Goal: Contribute content: Add original content to the website for others to see

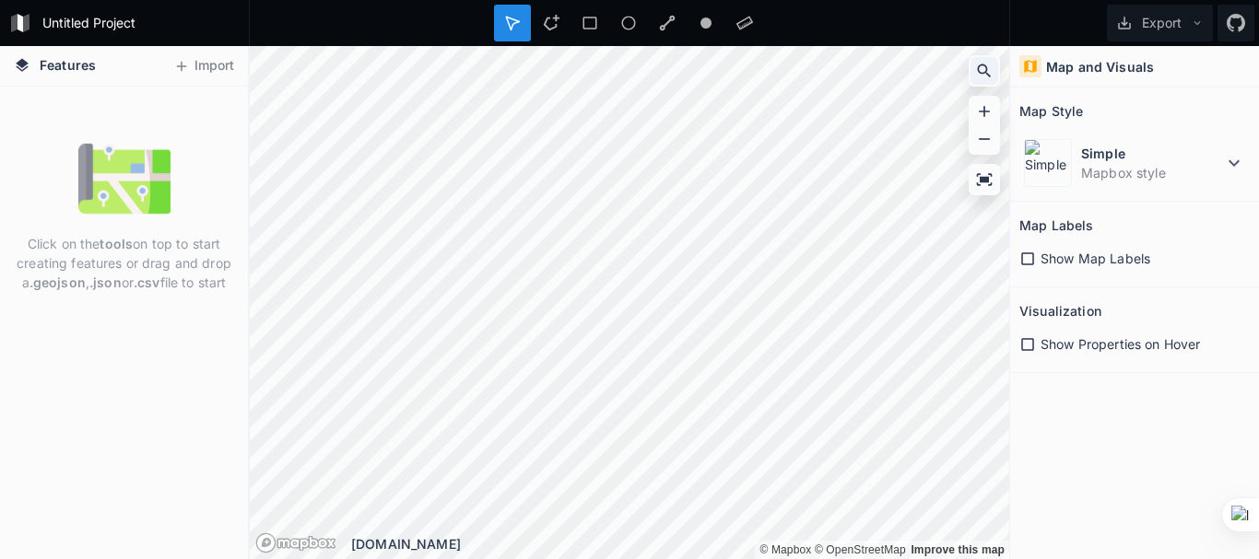
click at [978, 76] on icon at bounding box center [984, 71] width 18 height 18
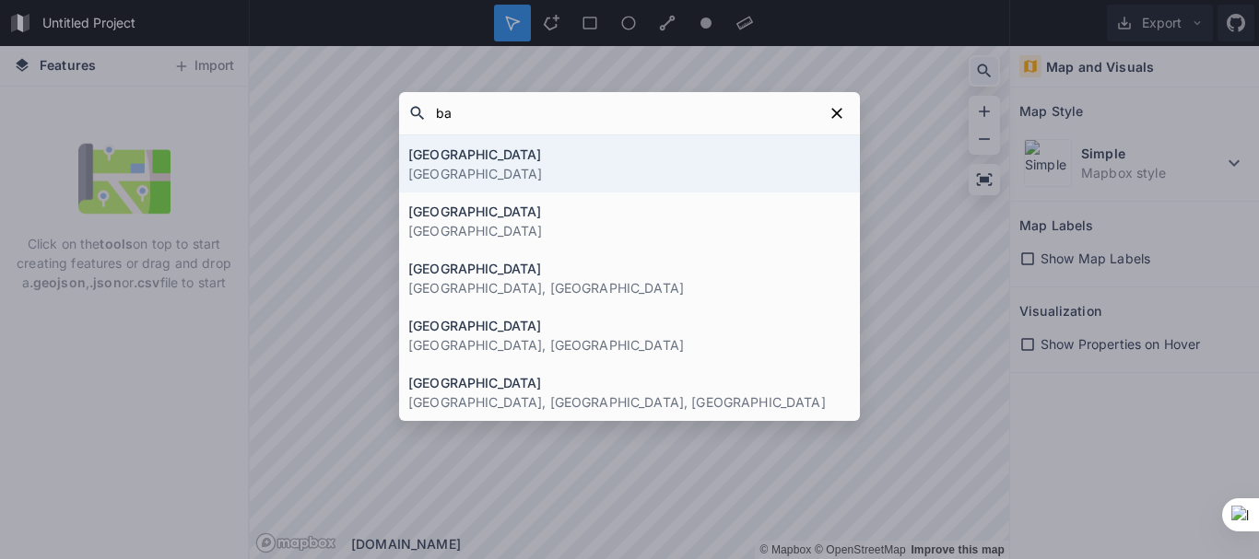
type input "bau"
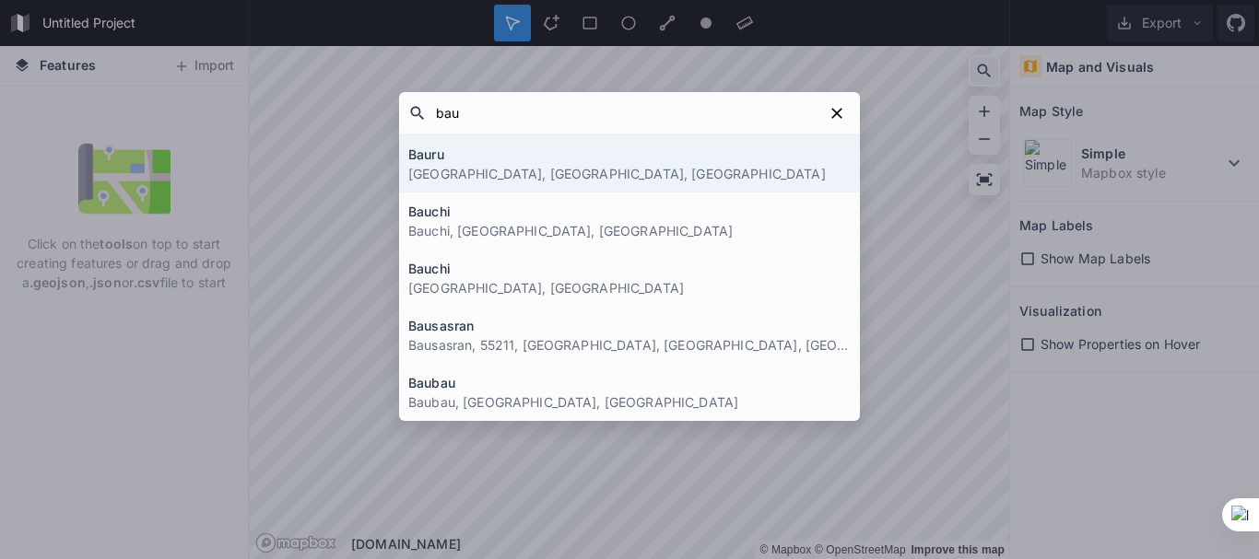
click button "submit" at bounding box center [0, 0] width 0 height 0
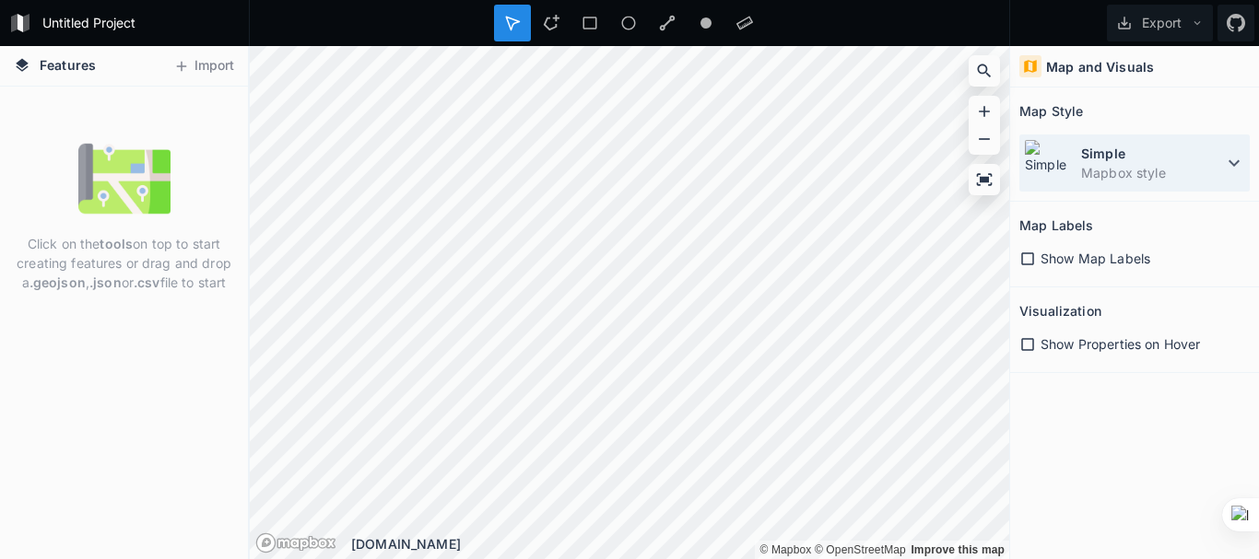
click at [1193, 156] on dt "Simple" at bounding box center [1152, 153] width 142 height 19
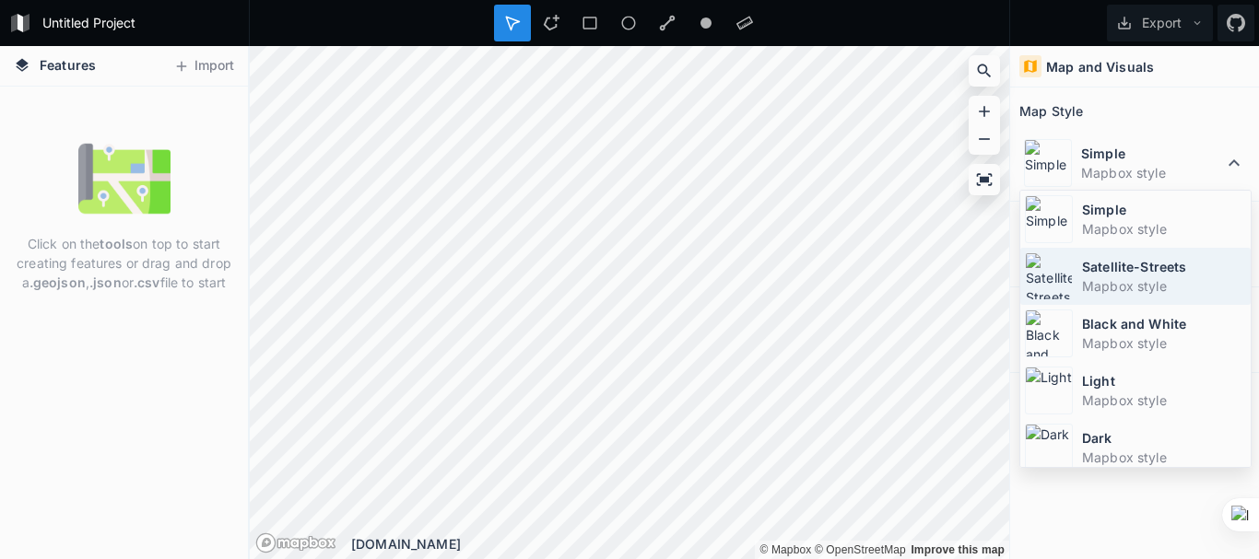
click at [1114, 272] on dt "Satellite-Streets" at bounding box center [1164, 266] width 164 height 19
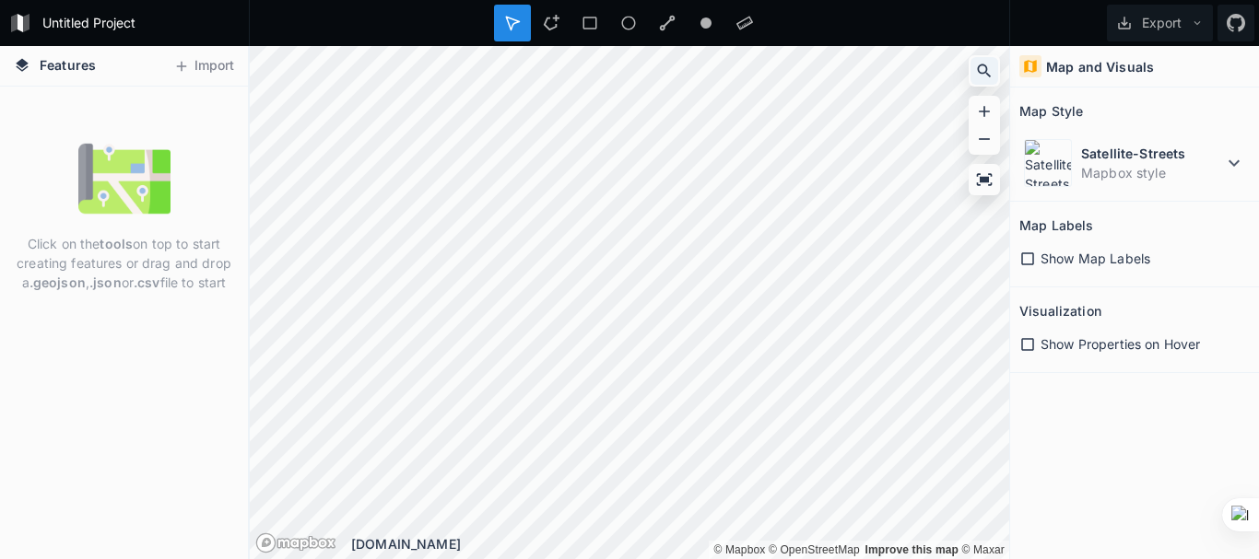
click at [986, 68] on icon at bounding box center [985, 72] width 14 height 14
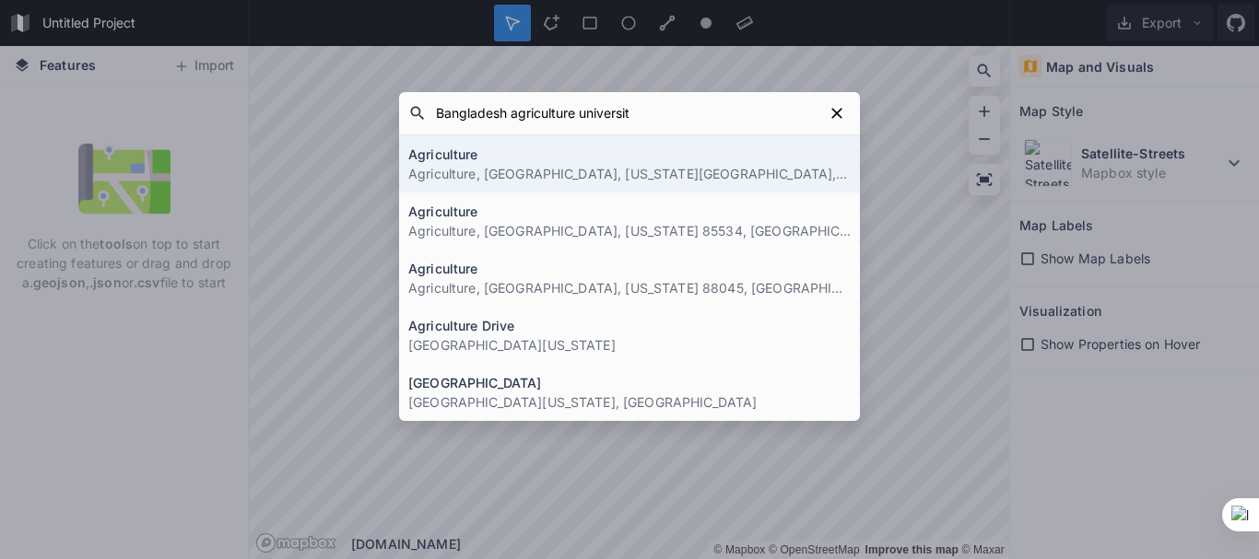
type input "Bangladesh agriculture university"
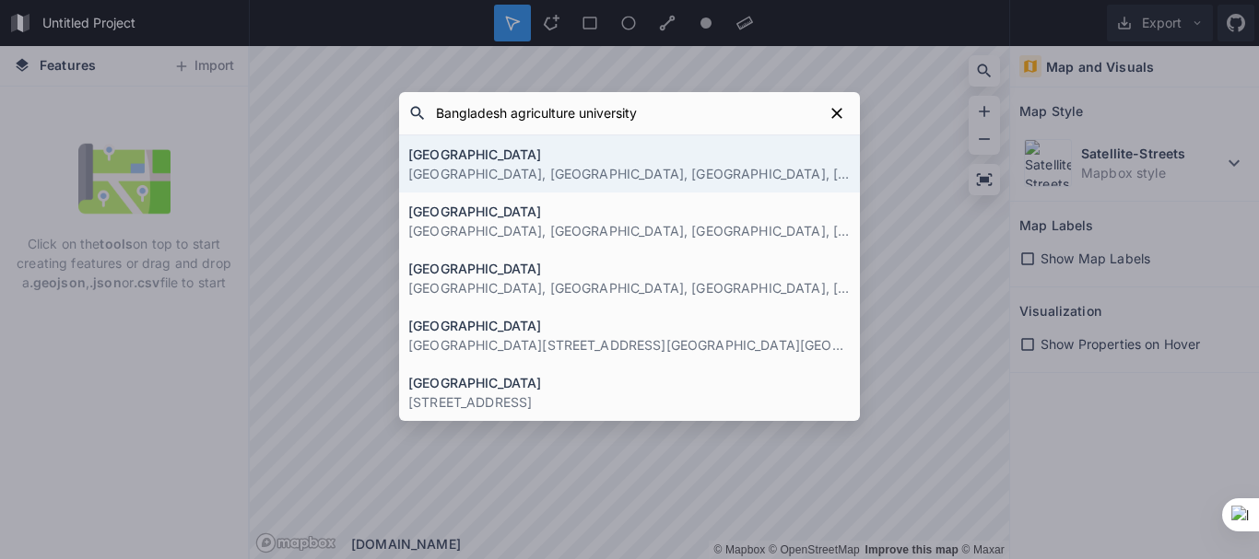
click button "submit" at bounding box center [0, 0] width 0 height 0
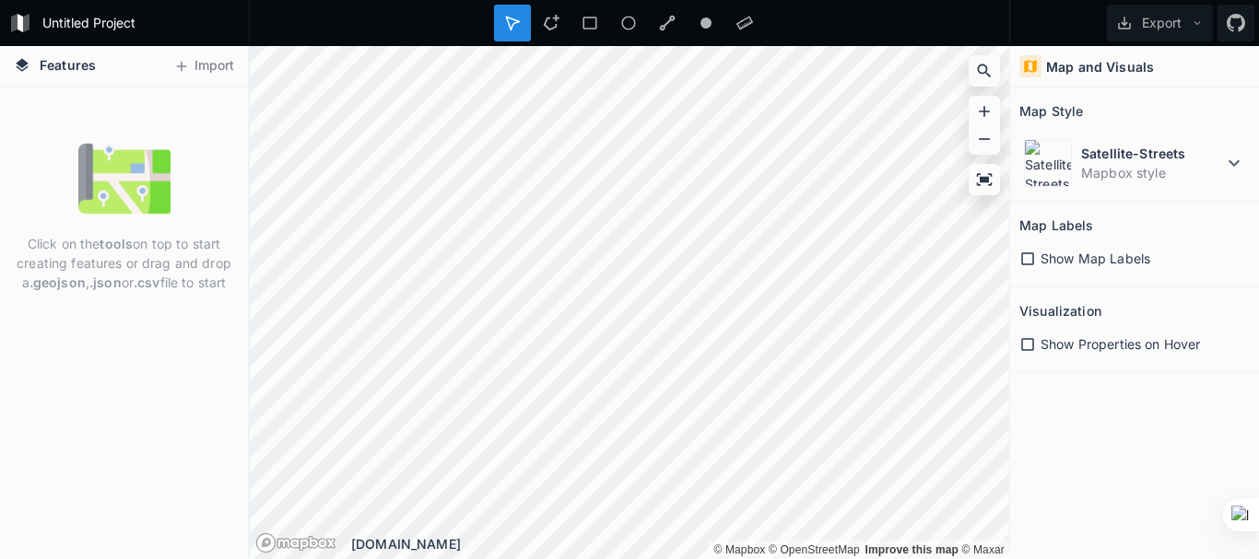
click at [1027, 263] on icon at bounding box center [1027, 259] width 17 height 17
click at [1027, 345] on icon at bounding box center [1027, 344] width 17 height 17
click at [983, 176] on icon at bounding box center [984, 179] width 18 height 18
click at [988, 67] on icon at bounding box center [984, 71] width 18 height 18
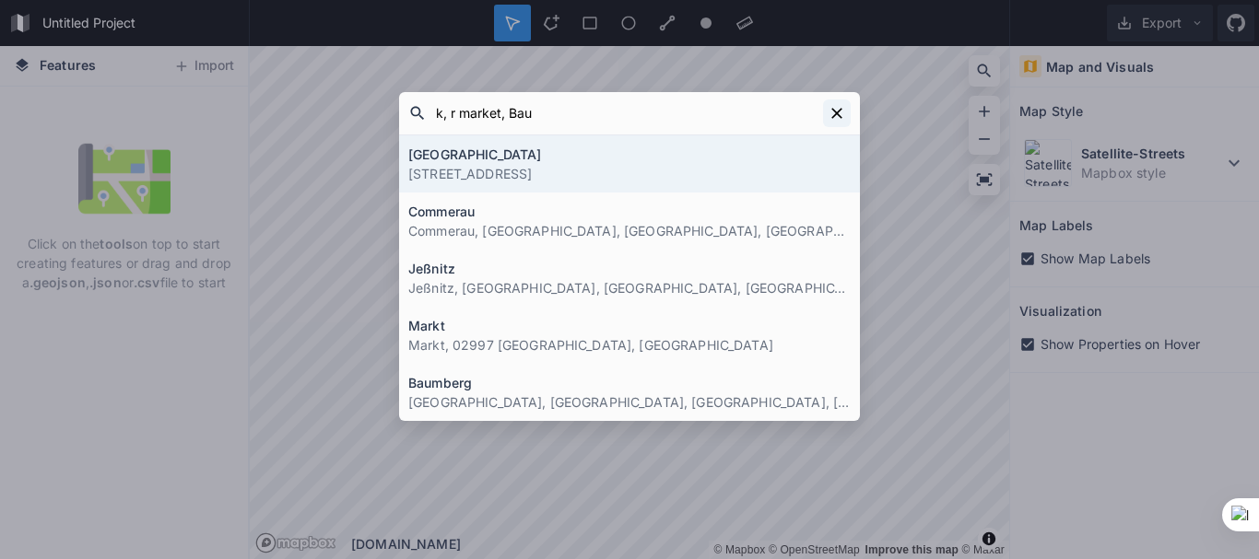
type input "k, r market, Bau"
click at [841, 121] on icon at bounding box center [837, 113] width 18 height 18
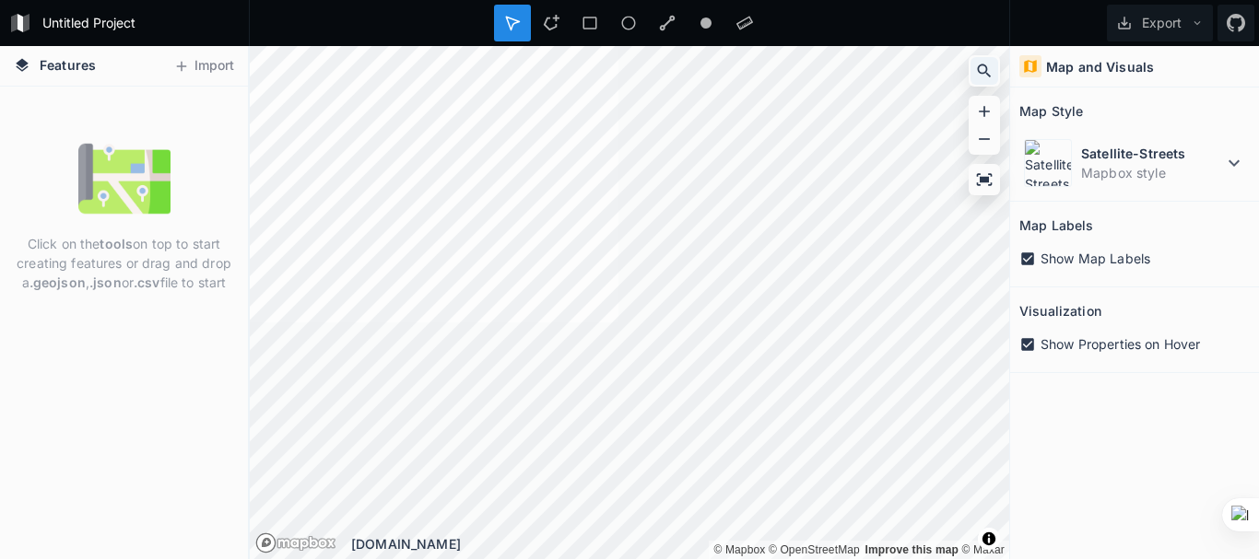
click at [993, 70] on div at bounding box center [984, 71] width 28 height 28
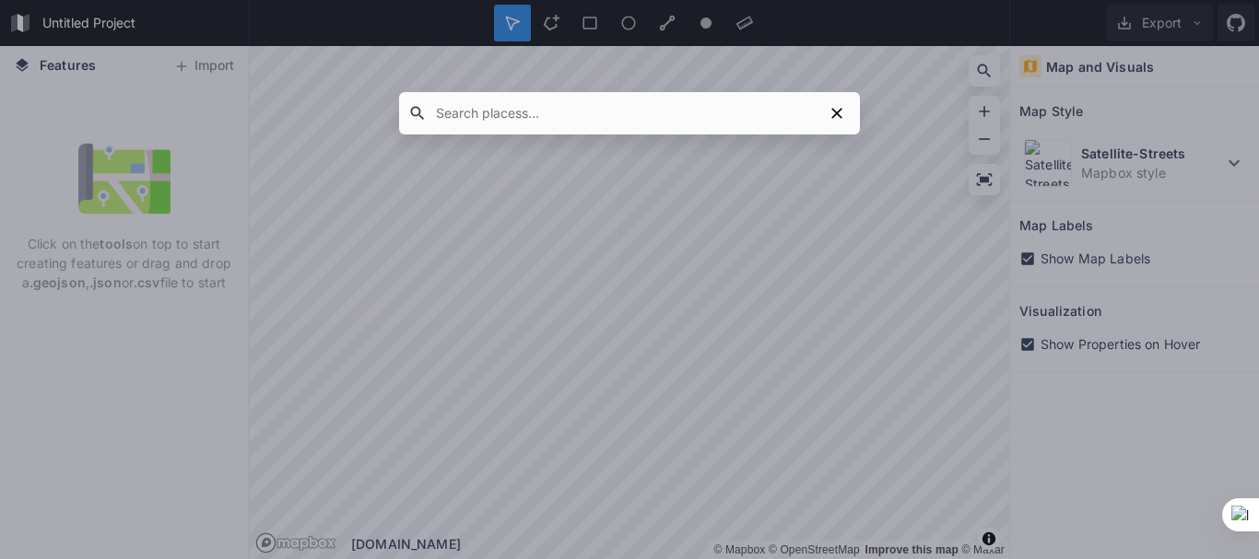
type input "Mymensingh, [GEOGRAPHIC_DATA]"
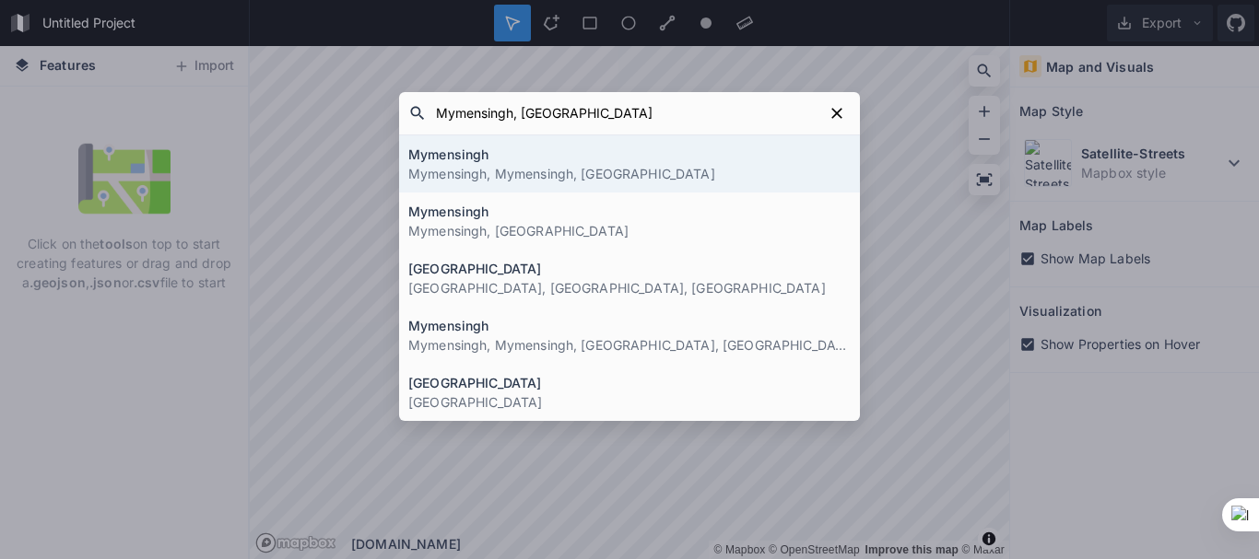
click button "submit" at bounding box center [0, 0] width 0 height 0
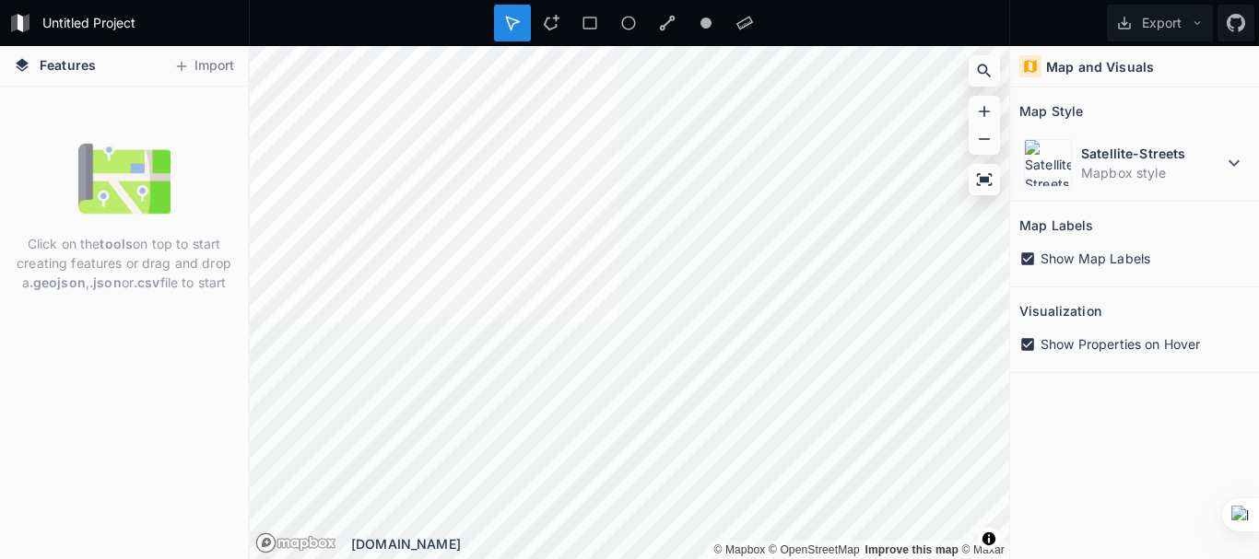
click at [53, 139] on div "Click on the tools on top to start creating features or drag and drop a .geojso…" at bounding box center [124, 217] width 248 height 169
click at [23, 69] on icon at bounding box center [22, 64] width 13 height 13
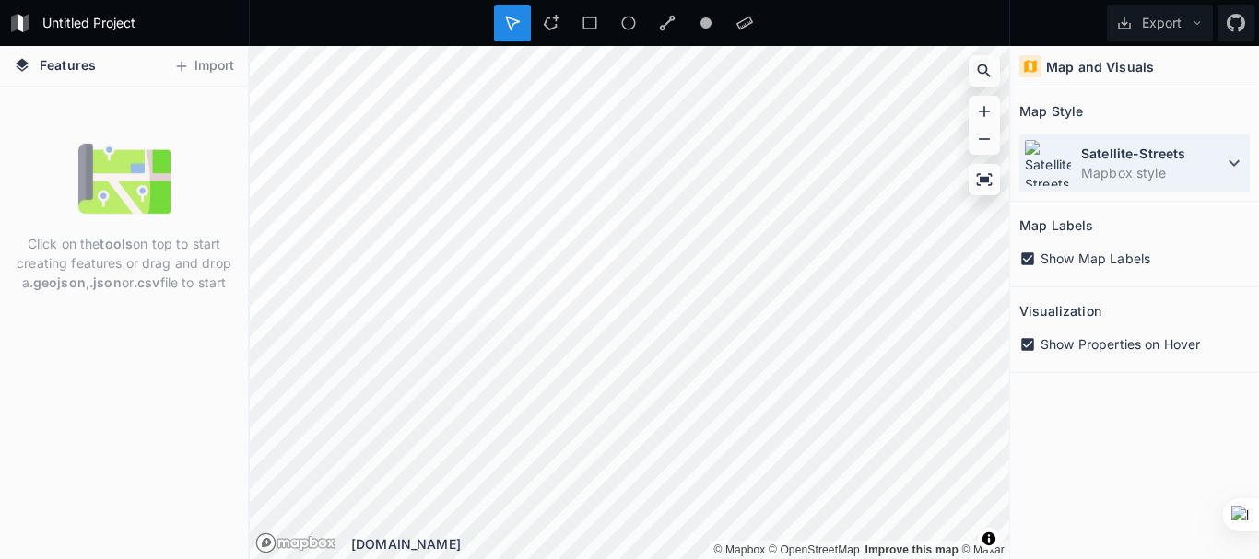
click at [1170, 180] on dd "Mapbox style" at bounding box center [1152, 172] width 142 height 19
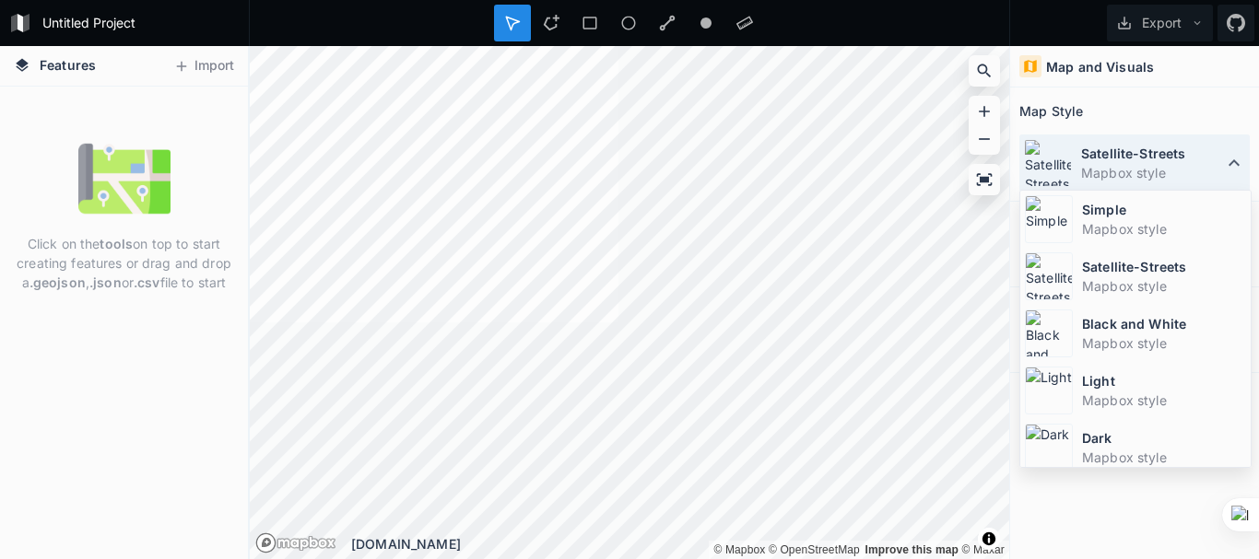
click at [1170, 180] on dd "Mapbox style" at bounding box center [1152, 172] width 142 height 19
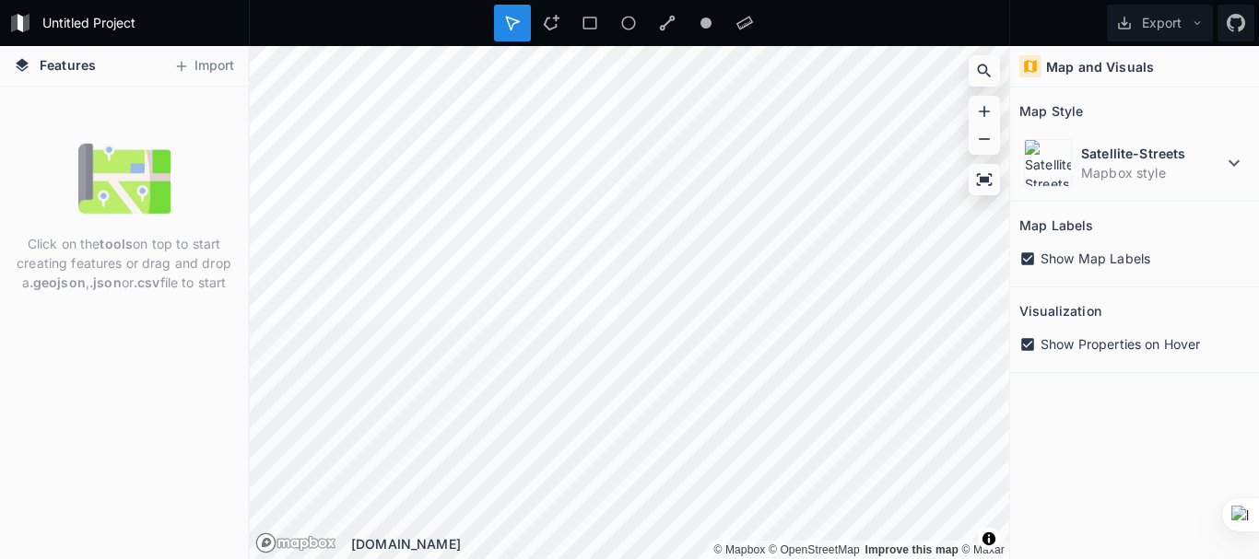
click at [120, 218] on img at bounding box center [124, 179] width 92 height 92
click at [55, 69] on span "Features" at bounding box center [68, 64] width 56 height 19
click at [1178, 35] on button "Export" at bounding box center [1160, 23] width 106 height 37
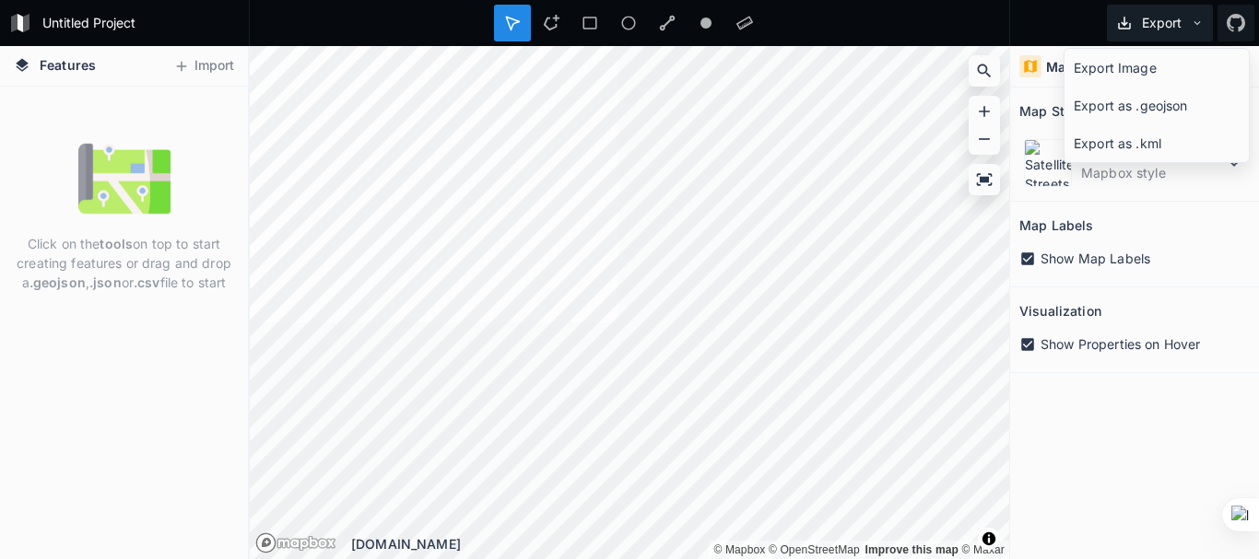
click at [1178, 35] on button "Export" at bounding box center [1160, 23] width 106 height 37
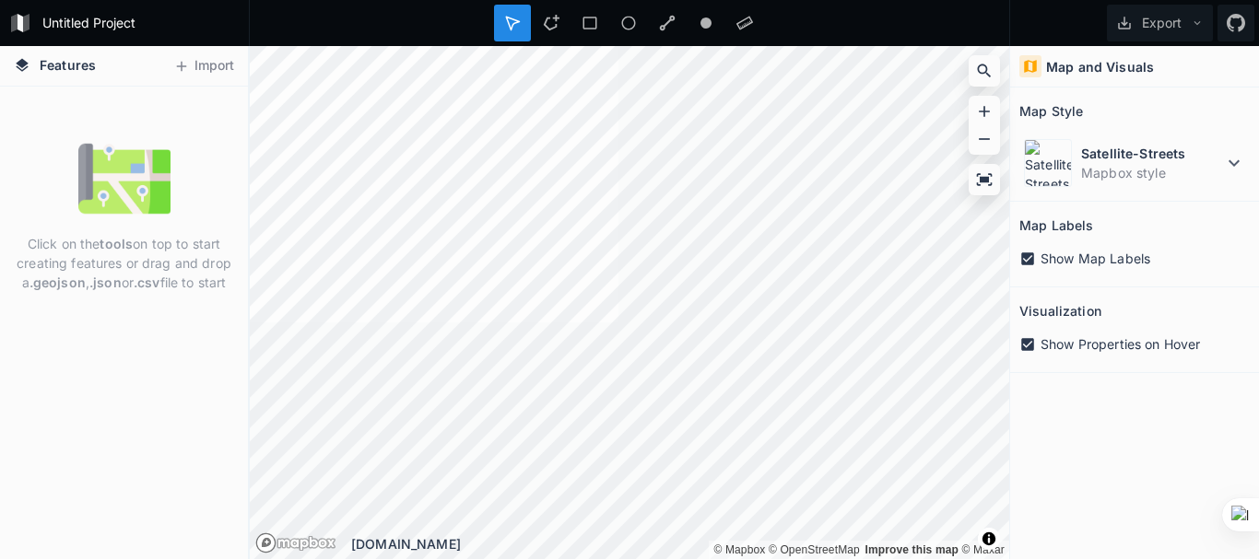
click at [1029, 258] on icon at bounding box center [1027, 259] width 17 height 17
click at [1027, 341] on icon at bounding box center [1027, 344] width 13 height 13
click at [1033, 255] on icon at bounding box center [1027, 259] width 13 height 13
click at [1028, 342] on icon at bounding box center [1027, 344] width 17 height 17
click at [1028, 342] on icon at bounding box center [1027, 344] width 13 height 13
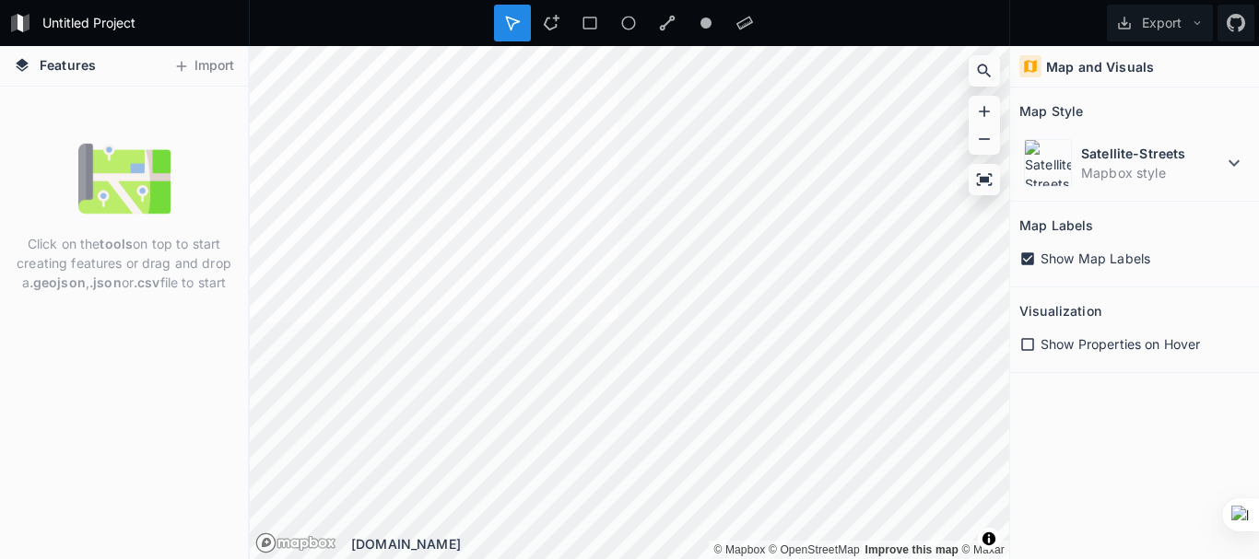
click at [1028, 342] on icon at bounding box center [1027, 344] width 17 height 17
click at [1026, 259] on icon at bounding box center [1027, 259] width 13 height 13
click at [1026, 259] on icon at bounding box center [1027, 259] width 17 height 17
click at [1026, 259] on icon at bounding box center [1027, 259] width 13 height 13
click at [1026, 259] on icon at bounding box center [1027, 259] width 17 height 17
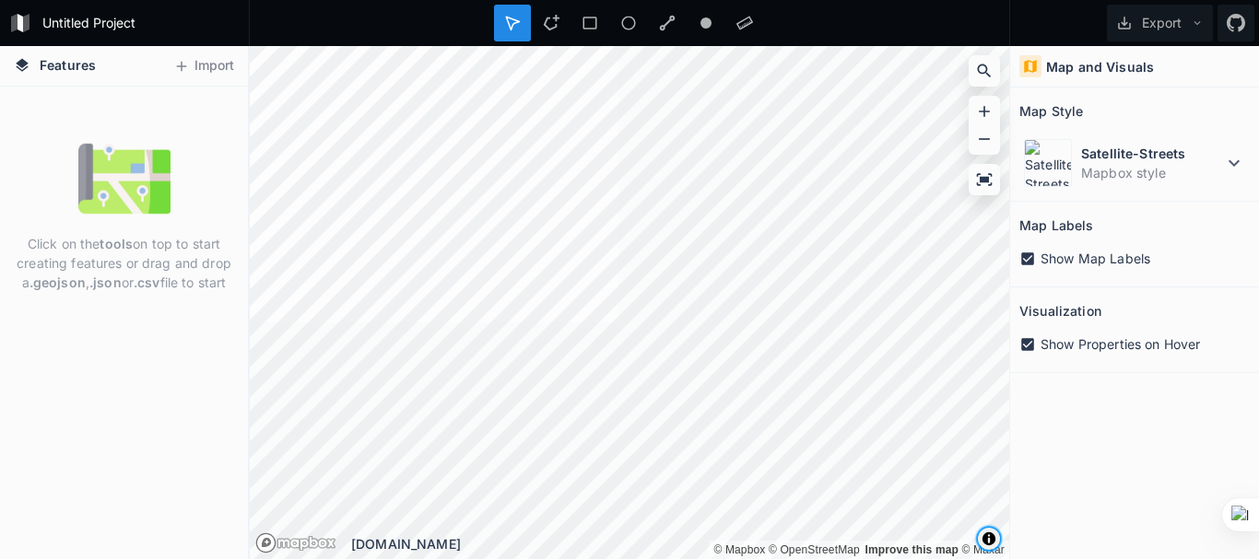
click at [990, 533] on span "Toggle attribution" at bounding box center [988, 539] width 11 height 20
click at [1064, 382] on div "Map and Visuals Map Style Satellite-Streets Mapbox style Map Labels Show Map La…" at bounding box center [1134, 302] width 249 height 513
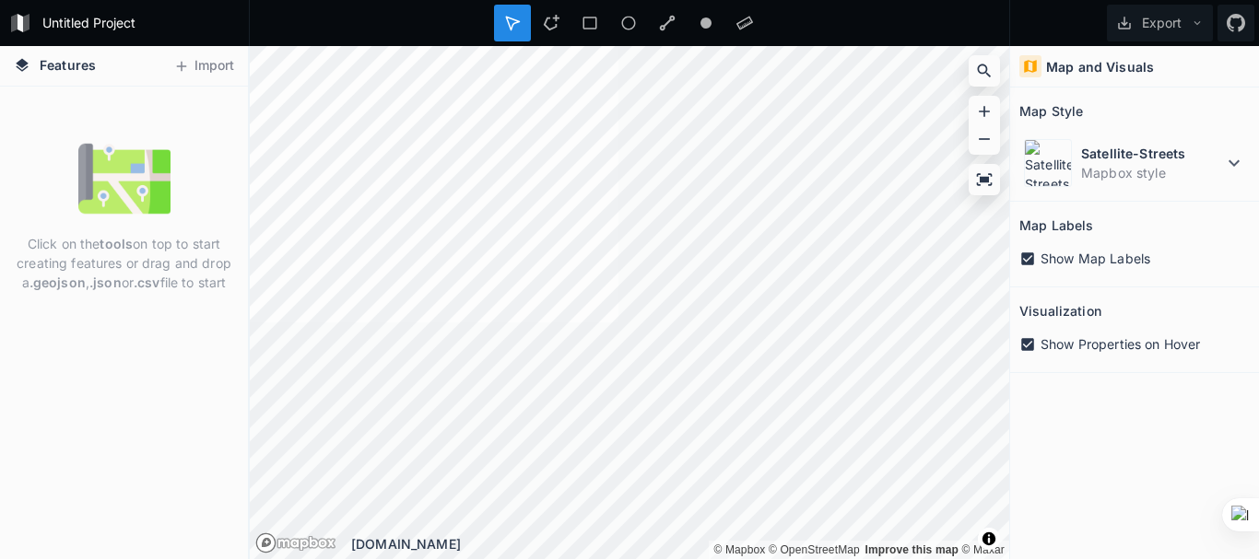
click at [66, 377] on div "Click on the tools on top to start creating features or drag and drop a .geojso…" at bounding box center [124, 323] width 248 height 473
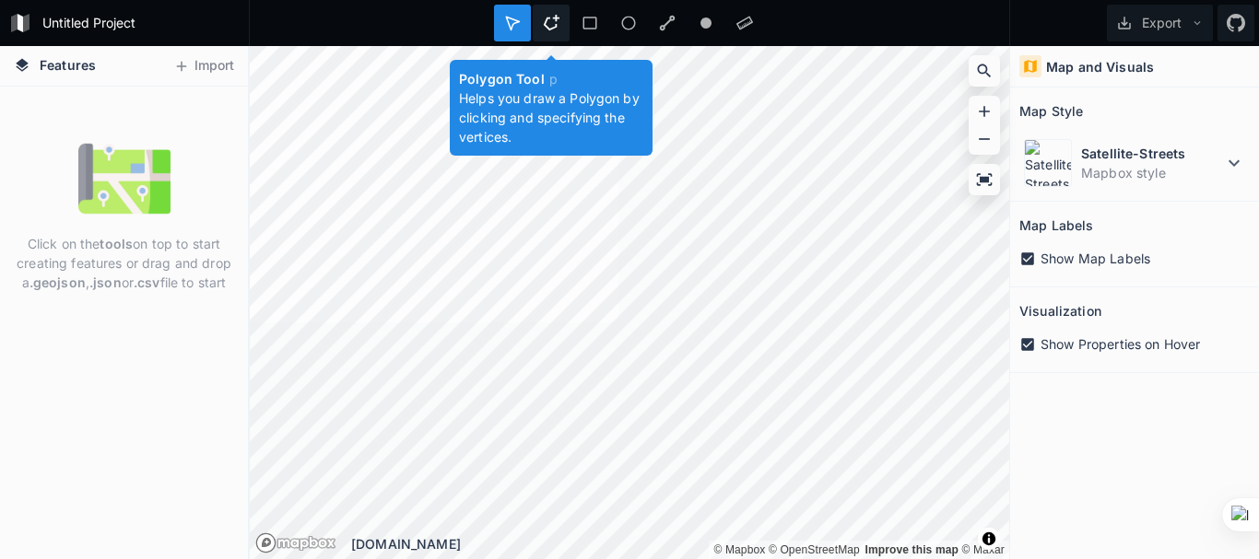
click at [546, 19] on icon at bounding box center [551, 23] width 17 height 17
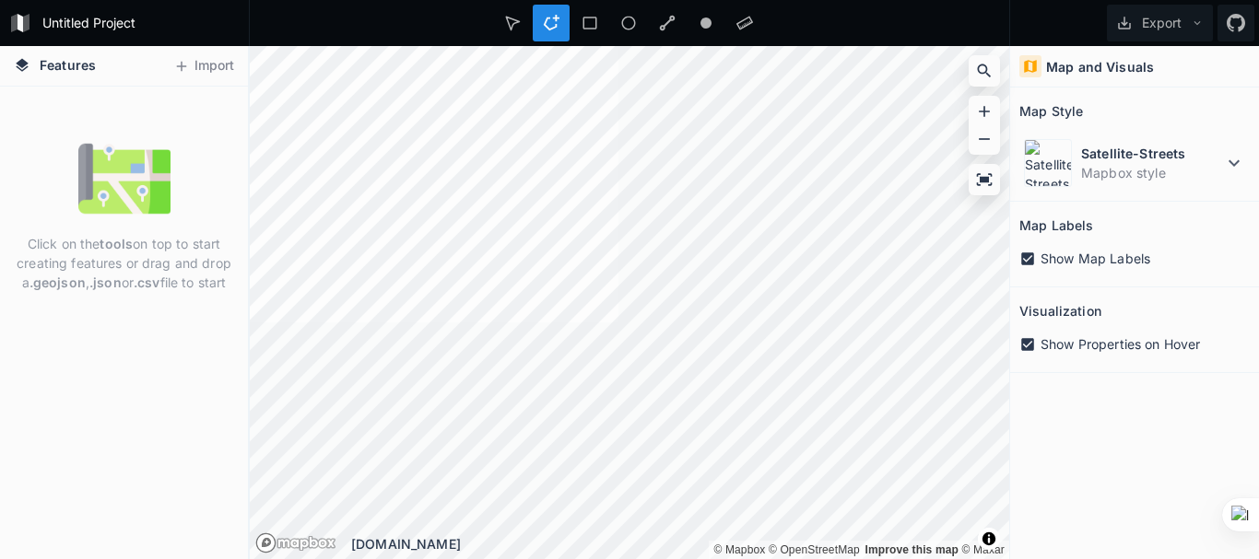
click at [79, 351] on div "Click on the tools on top to start creating features or drag and drop a .geojso…" at bounding box center [124, 323] width 248 height 473
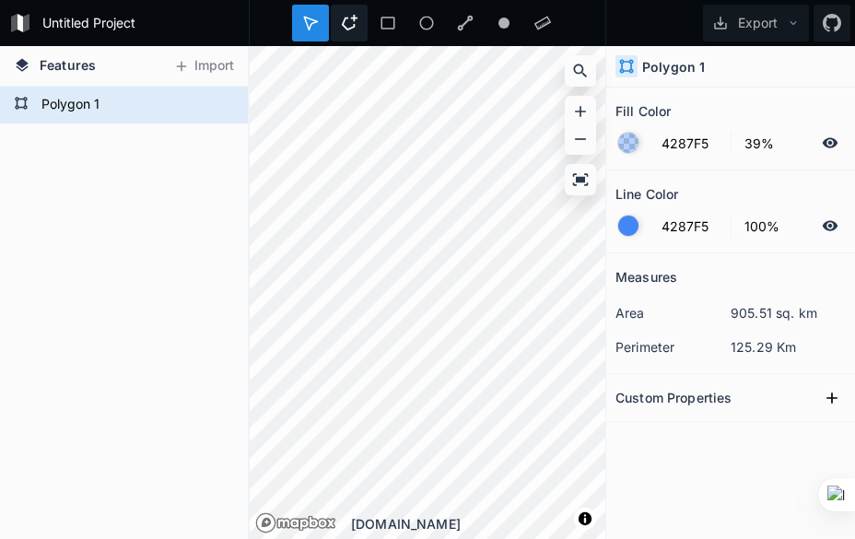
click at [339, 22] on div at bounding box center [349, 23] width 37 height 37
click at [346, 29] on icon at bounding box center [350, 23] width 16 height 16
click at [358, 16] on div at bounding box center [349, 23] width 37 height 37
click at [190, 119] on form "Polygon 1" at bounding box center [122, 105] width 172 height 28
click at [174, 102] on form "Polygon 1" at bounding box center [122, 105] width 172 height 28
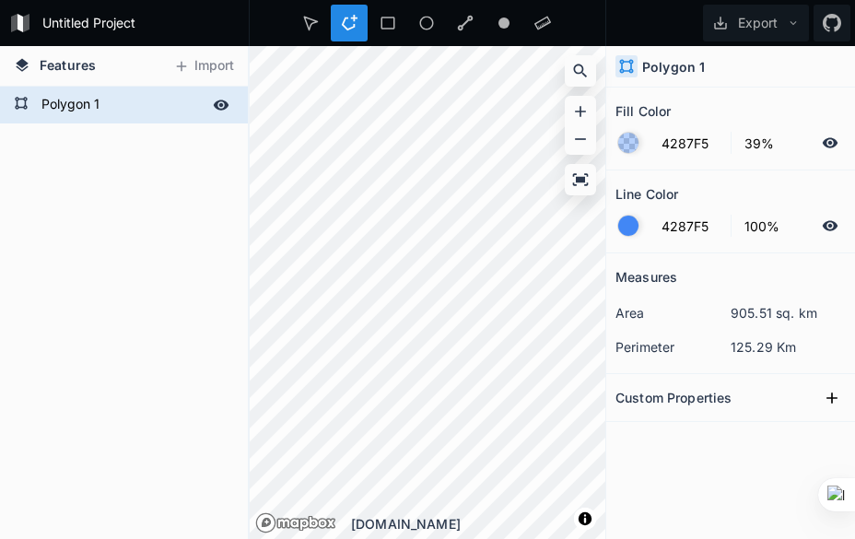
click at [174, 102] on form "Polygon 1" at bounding box center [122, 105] width 172 height 28
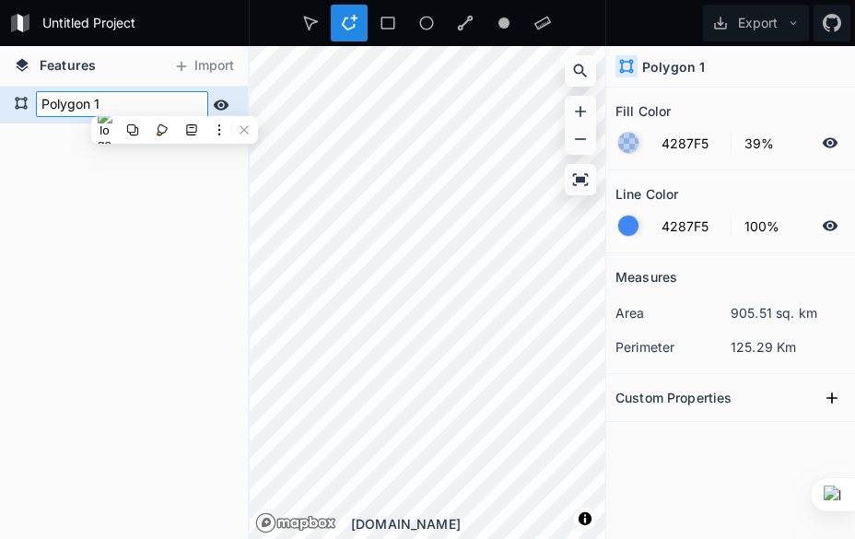
click at [174, 102] on input "Polygon 1" at bounding box center [122, 104] width 172 height 26
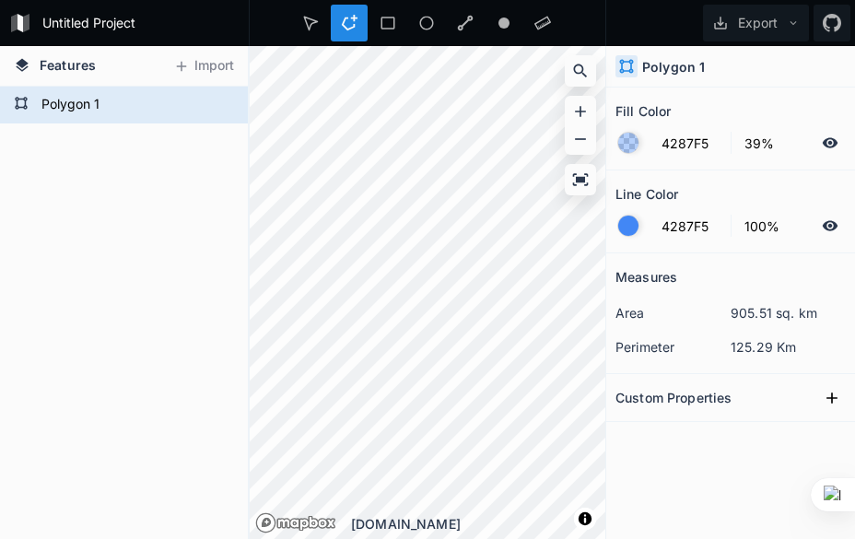
click at [151, 192] on div "Polygon 1" at bounding box center [124, 313] width 248 height 453
click at [351, 19] on icon at bounding box center [349, 23] width 17 height 17
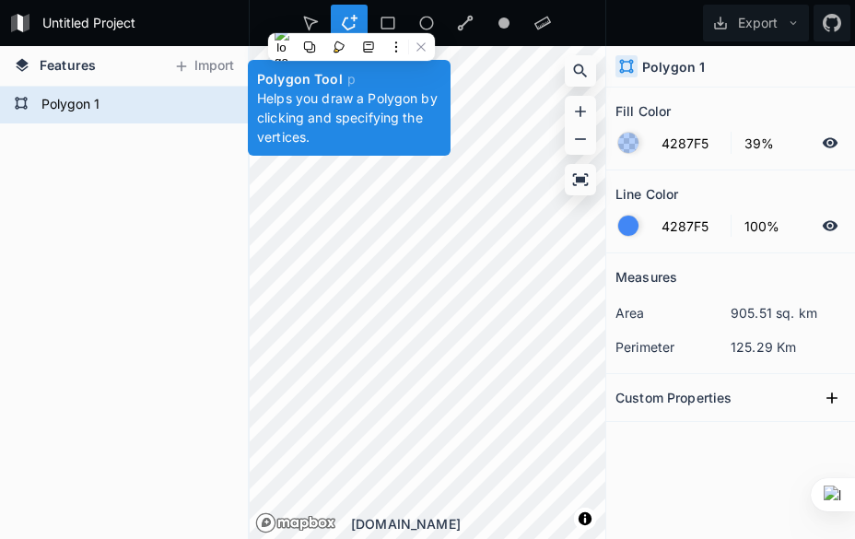
click at [350, 23] on icon at bounding box center [349, 23] width 17 height 17
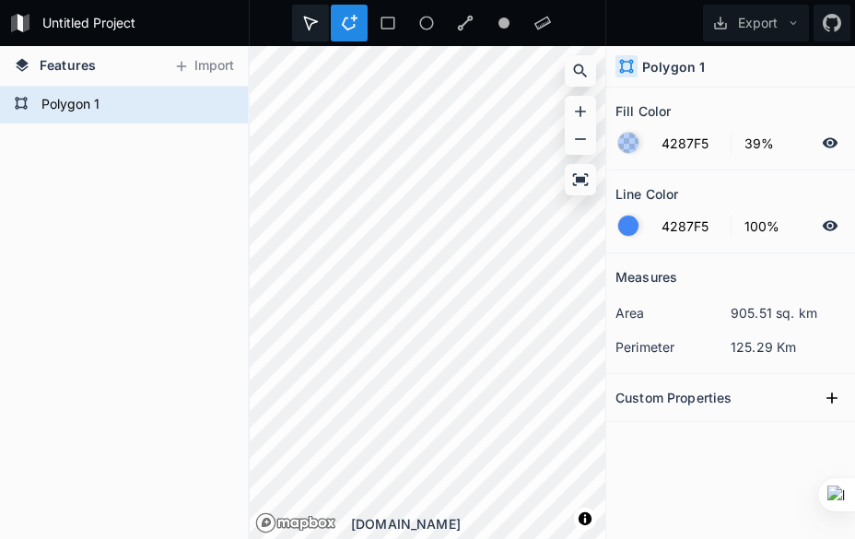
click at [304, 17] on icon at bounding box center [310, 23] width 17 height 17
click at [631, 145] on div at bounding box center [628, 143] width 20 height 20
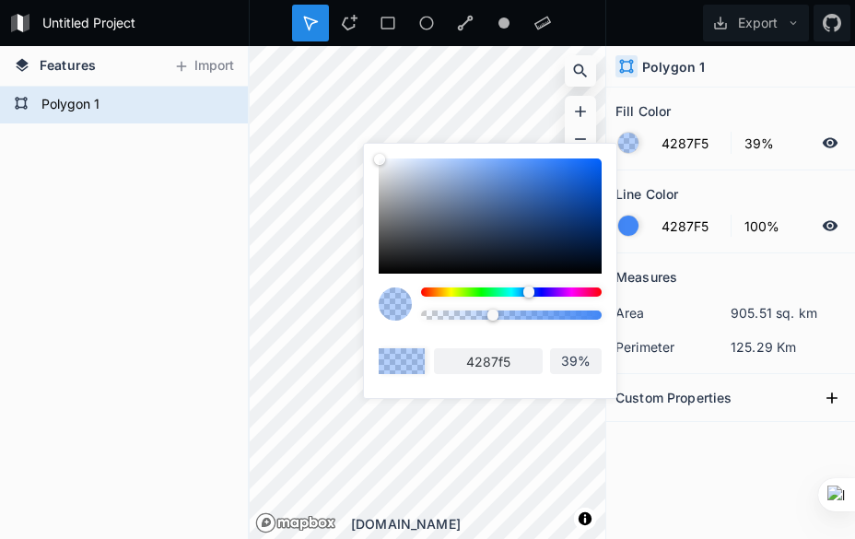
type input "F542E9"
type input "f542e9"
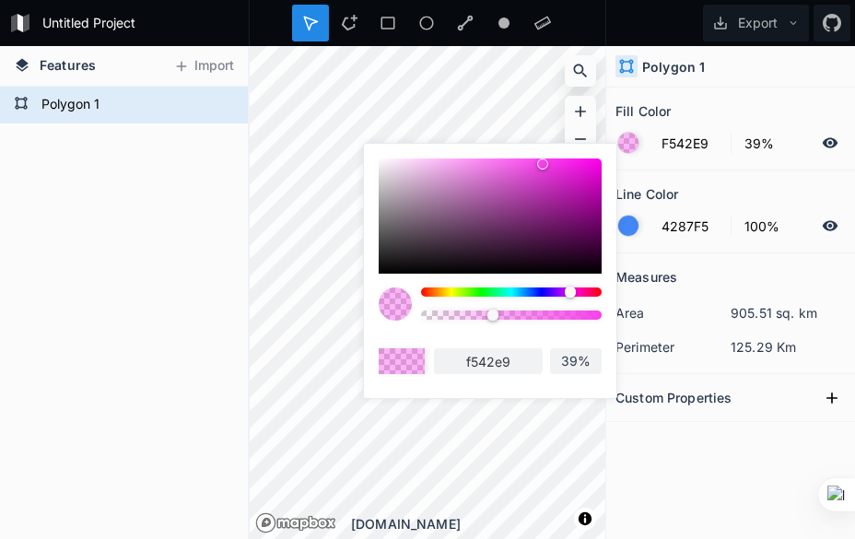
type input "F54275"
type input "f54275"
type input "F54242"
type input "f54242"
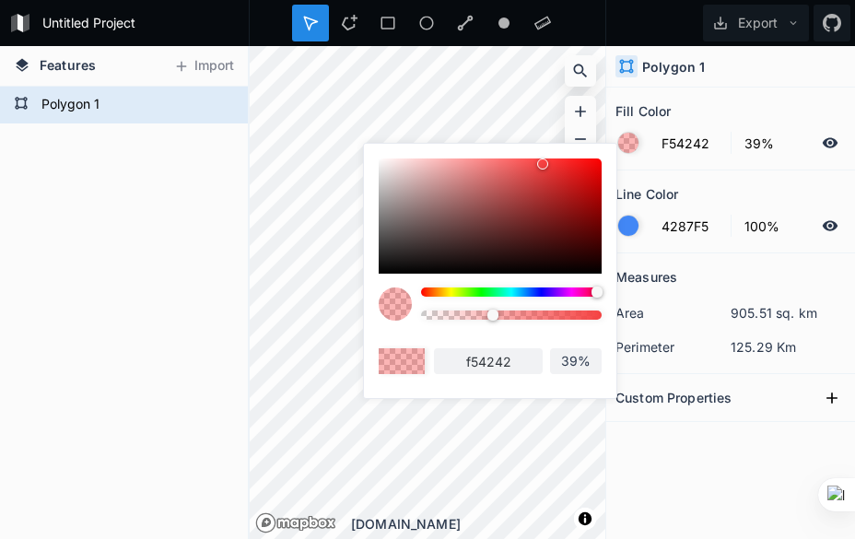
drag, startPoint x: 527, startPoint y: 287, endPoint x: 664, endPoint y: 287, distance: 137.3
click at [664, 287] on body "Untitled Project Export Features Import Polygon 1 © Mapbox © OpenStreetMap Impr…" at bounding box center [427, 269] width 855 height 539
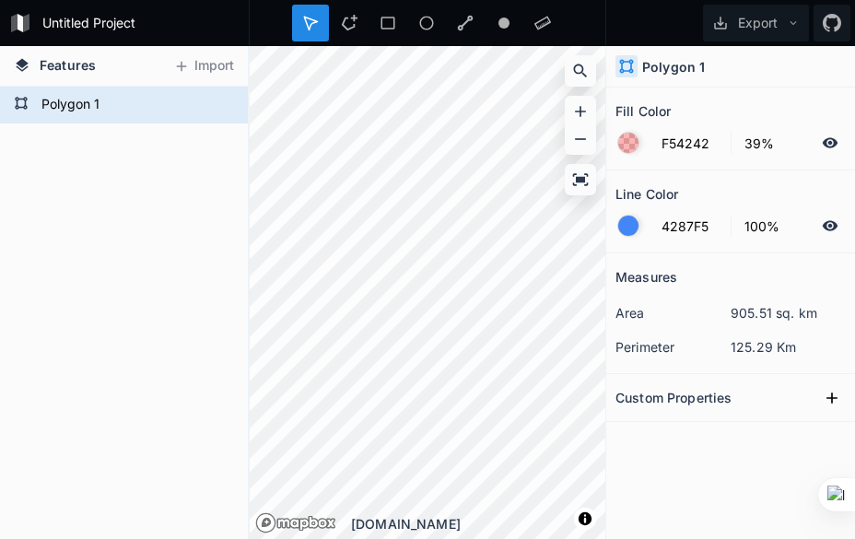
click at [693, 278] on div "Measures" at bounding box center [731, 277] width 230 height 29
click at [655, 258] on section "Measures area 905.51 sq. km perimeter 125.29 Km" at bounding box center [730, 313] width 249 height 121
click at [761, 146] on input "39%" at bounding box center [774, 143] width 80 height 22
type input "20%"
click at [794, 170] on section "Line Color 4287F5 100%" at bounding box center [730, 211] width 249 height 83
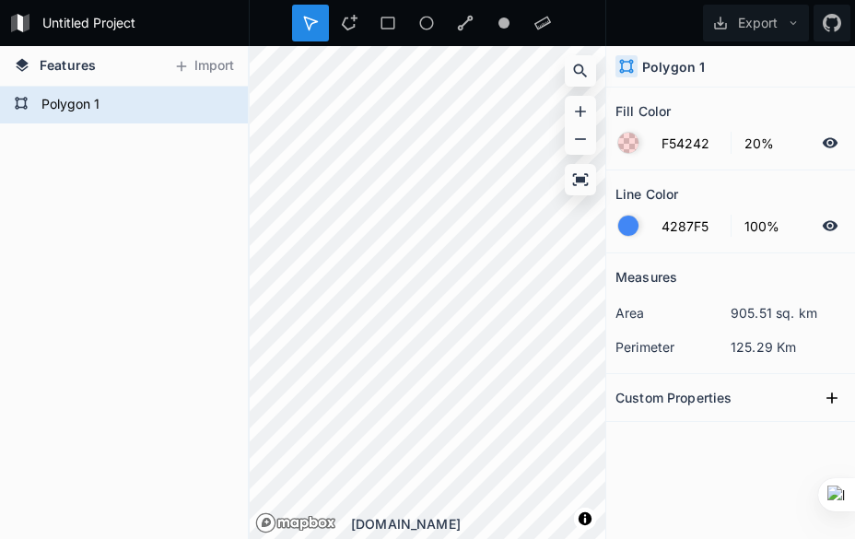
click at [647, 13] on div "Export" at bounding box center [730, 23] width 249 height 46
click at [311, 26] on icon at bounding box center [310, 23] width 13 height 13
click at [838, 399] on icon at bounding box center [832, 398] width 18 height 18
click at [632, 7] on div "Export" at bounding box center [730, 23] width 249 height 46
